Goal: Task Accomplishment & Management: Manage account settings

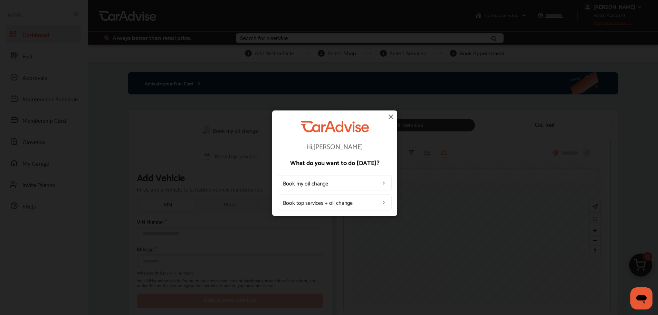
click at [391, 116] on img at bounding box center [391, 116] width 8 height 8
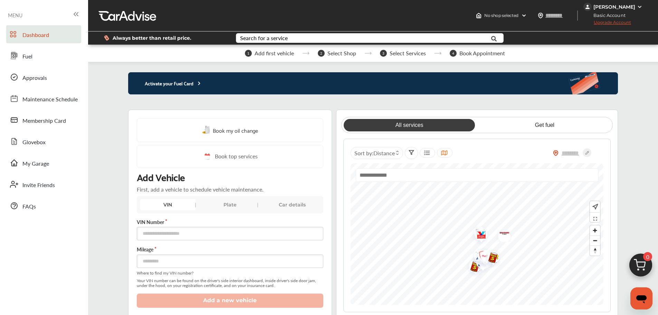
scroll to position [35, 0]
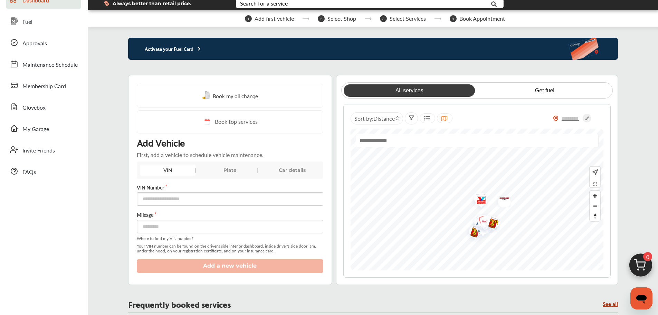
click at [64, 87] on span "Membership Card" at bounding box center [44, 86] width 44 height 9
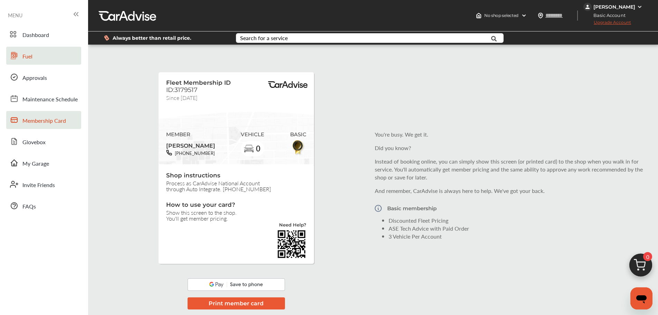
click at [28, 53] on span "Fuel" at bounding box center [27, 56] width 10 height 9
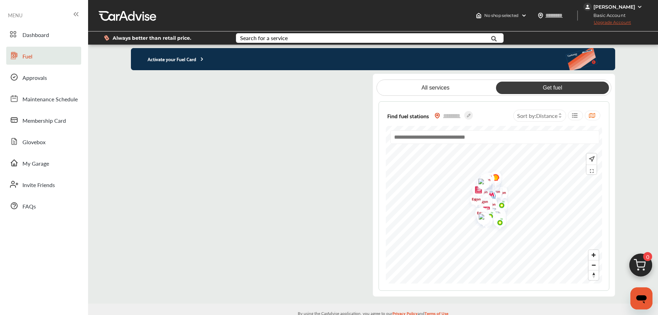
click at [168, 59] on p "Activate your Fuel Card" at bounding box center [168, 59] width 74 height 8
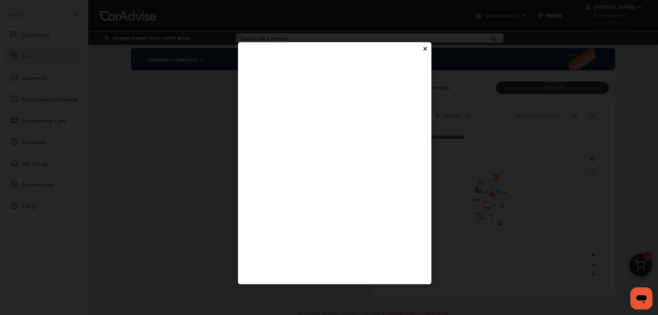
click at [266, 183] on flutter-view at bounding box center [335, 163] width 180 height 207
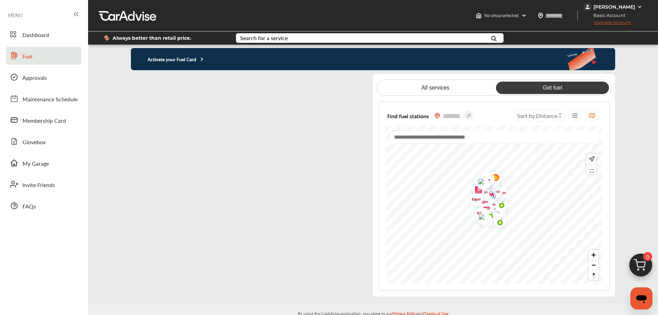
click at [197, 62] on p "Activate your Fuel Card" at bounding box center [168, 59] width 74 height 8
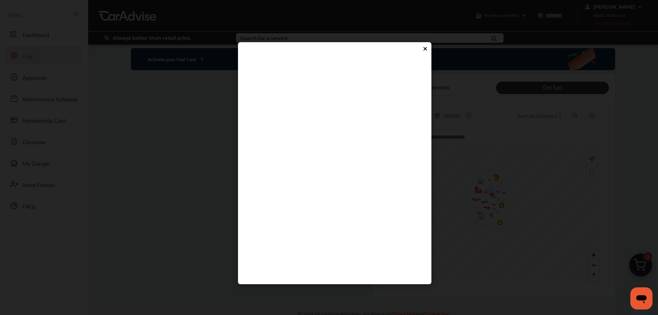
click at [276, 183] on flutter-view at bounding box center [335, 163] width 180 height 207
type input "****"
click at [283, 207] on flutter-view at bounding box center [335, 163] width 180 height 207
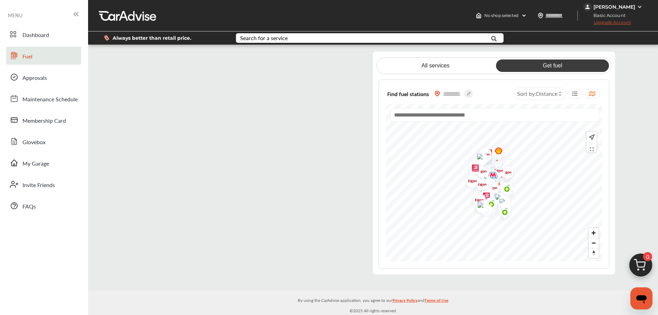
click at [618, 7] on div "[PERSON_NAME]" at bounding box center [614, 7] width 42 height 6
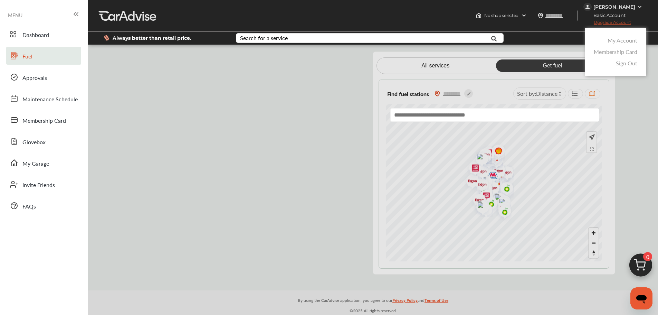
click at [621, 42] on link "My Account" at bounding box center [623, 40] width 30 height 8
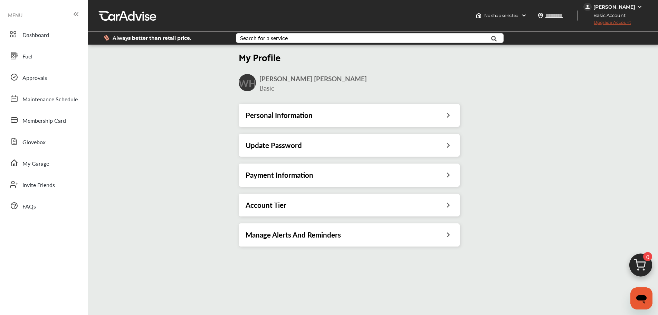
click at [444, 120] on div "Personal Information" at bounding box center [349, 115] width 221 height 23
click at [449, 115] on icon at bounding box center [448, 114] width 7 height 7
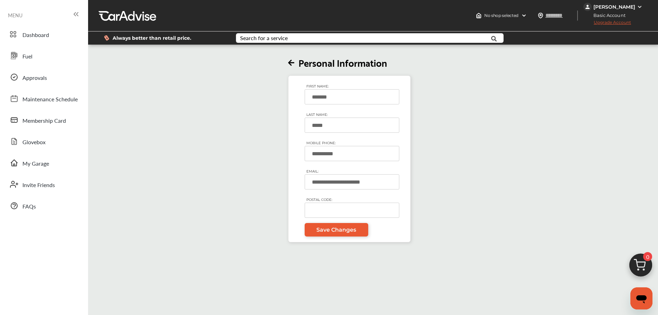
click at [294, 64] on icon at bounding box center [291, 62] width 6 height 7
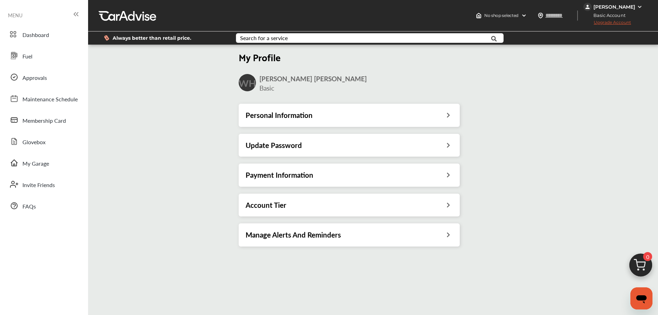
click at [638, 7] on img at bounding box center [640, 7] width 6 height 6
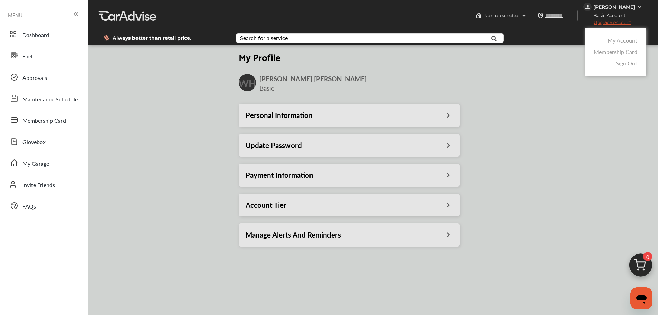
click at [621, 50] on link "Membership Card" at bounding box center [616, 52] width 44 height 8
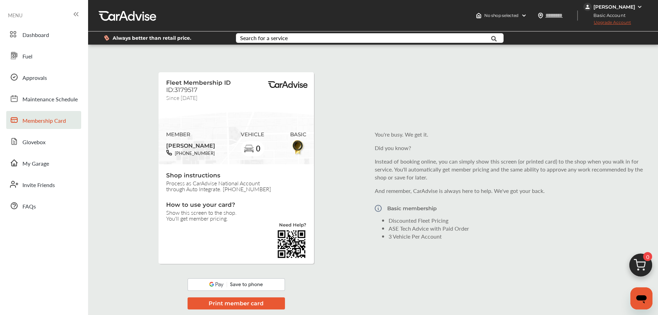
click at [640, 8] on img at bounding box center [640, 7] width 6 height 6
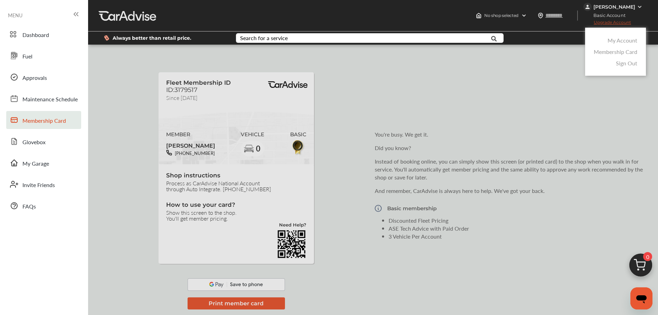
click at [544, 86] on div at bounding box center [329, 174] width 658 height 349
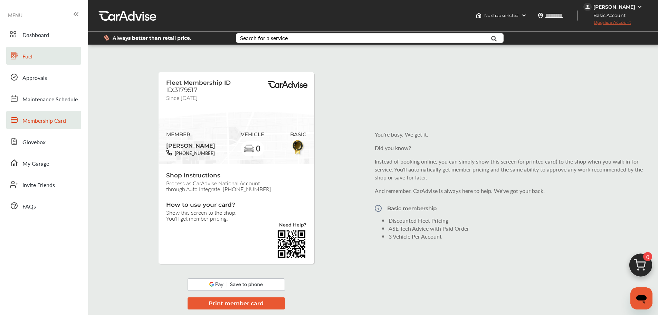
click at [35, 61] on link "Fuel" at bounding box center [43, 56] width 75 height 18
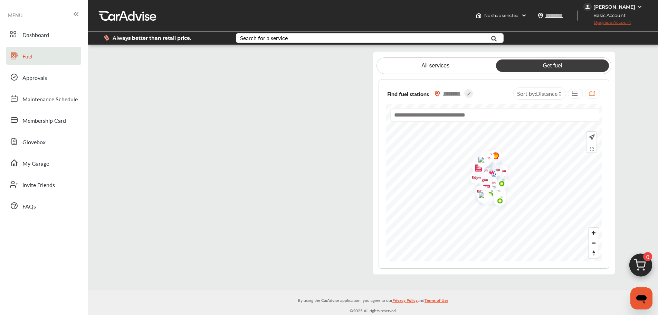
click at [448, 94] on input "text" at bounding box center [452, 93] width 24 height 7
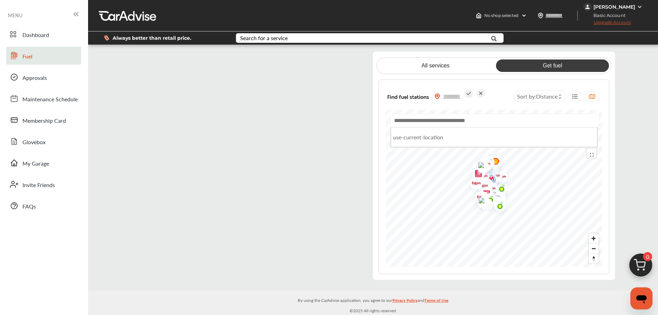
click at [443, 121] on input "text" at bounding box center [494, 120] width 209 height 13
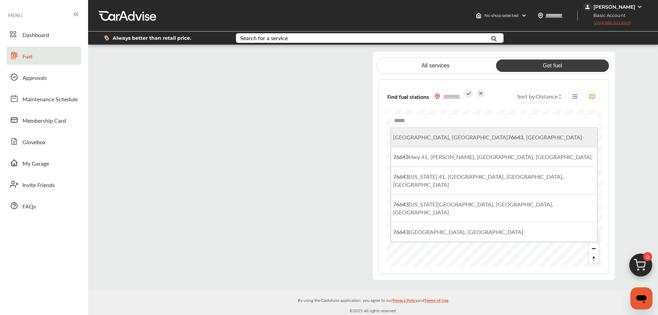
click at [443, 137] on span "[GEOGRAPHIC_DATA], [GEOGRAPHIC_DATA] 76643 , [GEOGRAPHIC_DATA]" at bounding box center [487, 137] width 189 height 8
type input "**********"
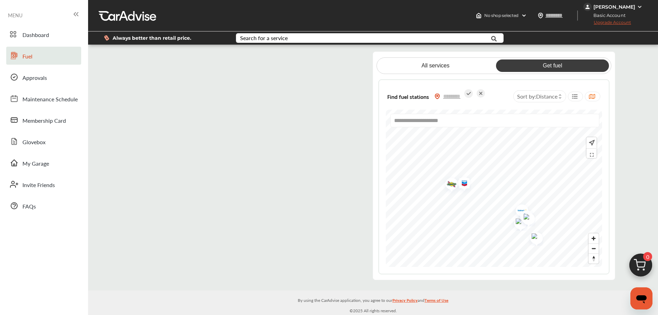
click at [638, 7] on img at bounding box center [640, 7] width 6 height 6
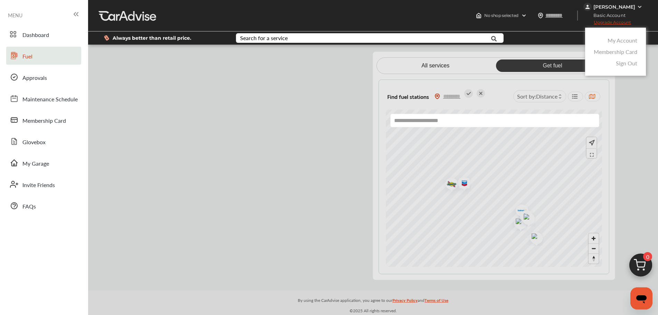
click at [632, 40] on link "My Account" at bounding box center [623, 40] width 30 height 8
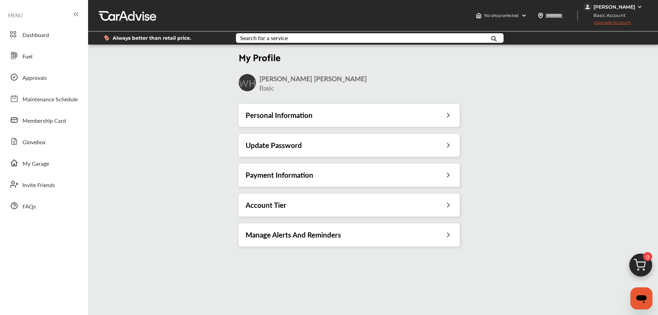
click at [391, 117] on div "Personal Information" at bounding box center [349, 115] width 207 height 9
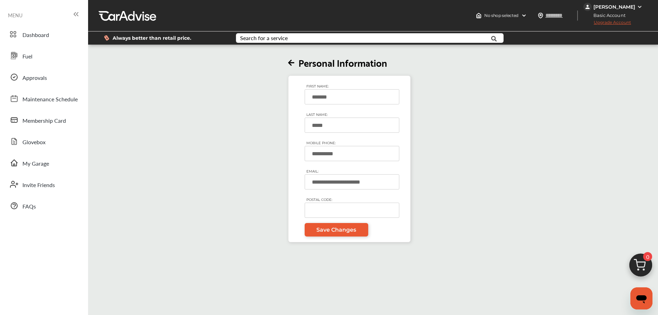
click at [347, 209] on input "POSTAL CODE:" at bounding box center [352, 209] width 95 height 15
type input "*****"
click at [346, 229] on span "Save Changes" at bounding box center [336, 229] width 40 height 7
type input "*****"
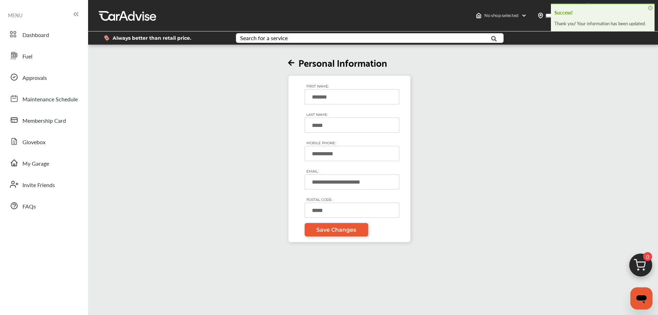
click at [293, 64] on icon at bounding box center [291, 62] width 6 height 7
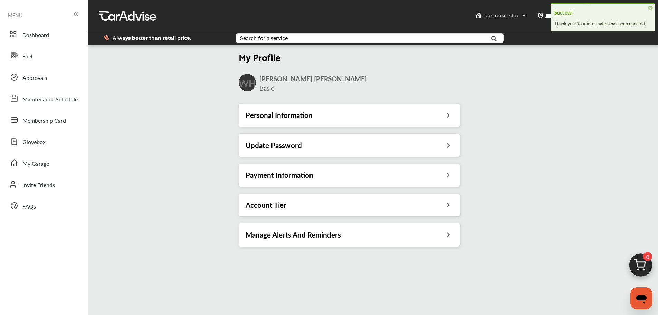
click at [301, 143] on h3 "Update Password" at bounding box center [274, 145] width 56 height 9
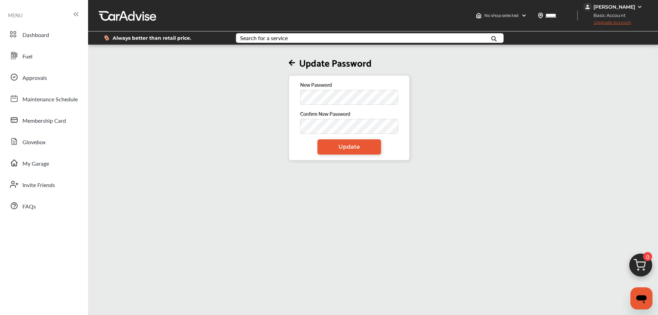
click at [510, 144] on div "Update Password New Password Confirm New Password Update" at bounding box center [349, 103] width 526 height 114
